Goal: Task Accomplishment & Management: Manage account settings

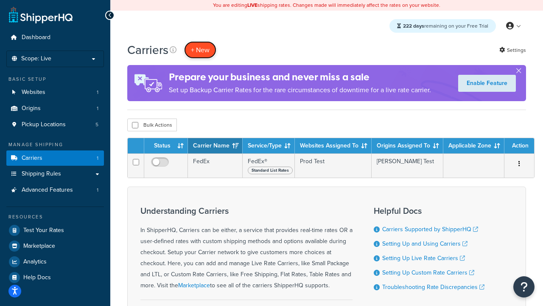
click at [200, 50] on button "+ New" at bounding box center [200, 49] width 32 height 17
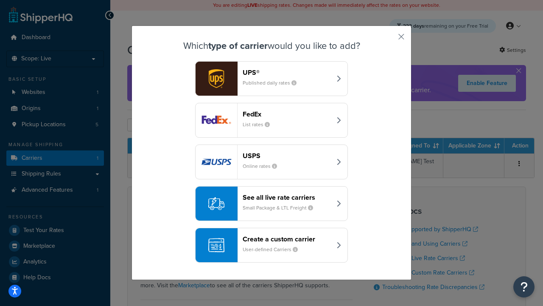
click at [272, 120] on div "FedEx List rates" at bounding box center [287, 120] width 89 height 20
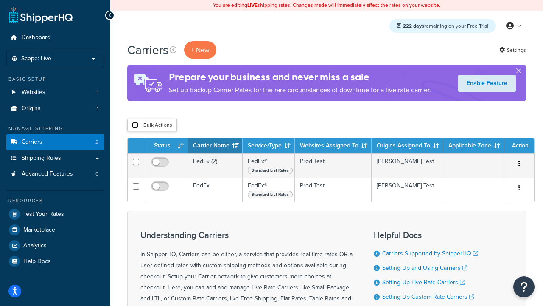
click at [135, 125] on input "checkbox" at bounding box center [135, 125] width 6 height 6
checkbox input "true"
click at [0, 0] on button "Delete" at bounding box center [0, 0] width 0 height 0
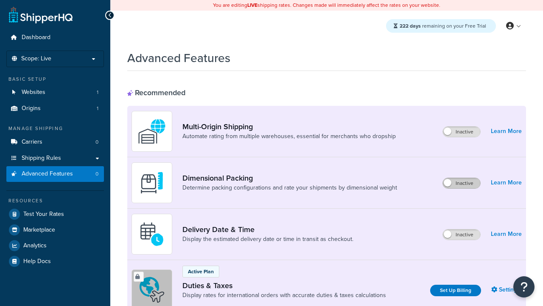
click at [462, 183] on label "Inactive" at bounding box center [461, 183] width 37 height 10
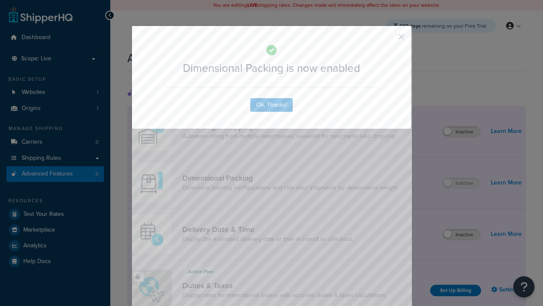
click at [389, 39] on button "button" at bounding box center [389, 40] width 2 height 2
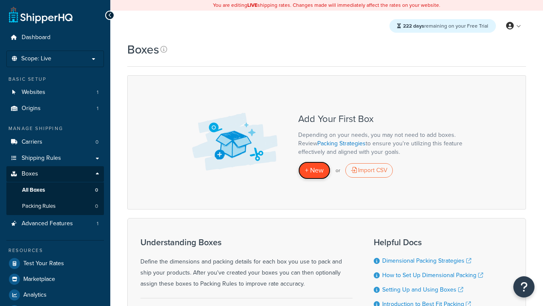
click at [315, 170] on span "+ New" at bounding box center [314, 170] width 19 height 10
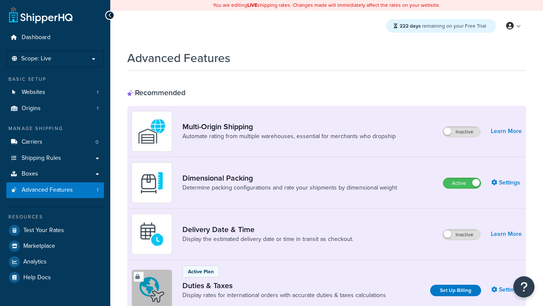
scroll to position [30, 0]
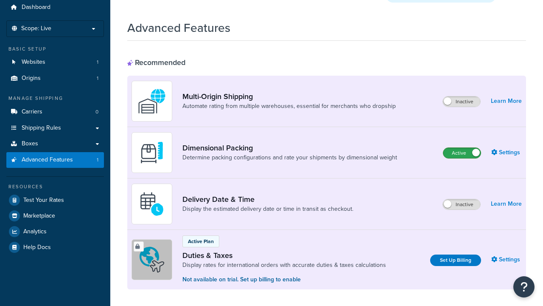
click at [462, 148] on label "Active" at bounding box center [462, 153] width 37 height 10
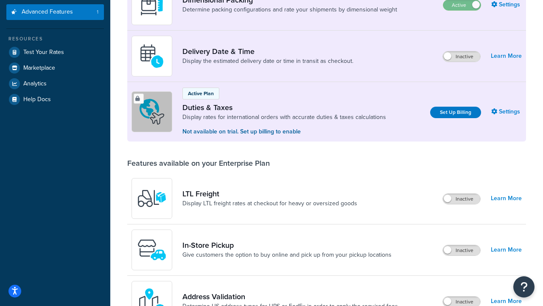
scroll to position [162, 0]
